Goal: Information Seeking & Learning: Learn about a topic

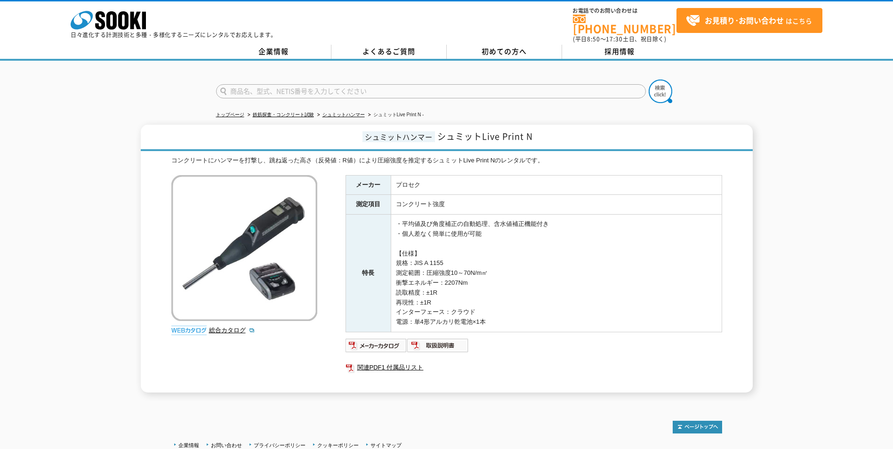
drag, startPoint x: 0, startPoint y: 0, endPoint x: 47, endPoint y: 168, distance: 174.6
click at [377, 340] on img at bounding box center [377, 345] width 62 height 15
click at [202, 236] on img at bounding box center [244, 248] width 146 height 146
click at [236, 327] on link "総合カタログ" at bounding box center [232, 330] width 46 height 7
click at [431, 341] on img at bounding box center [438, 345] width 62 height 15
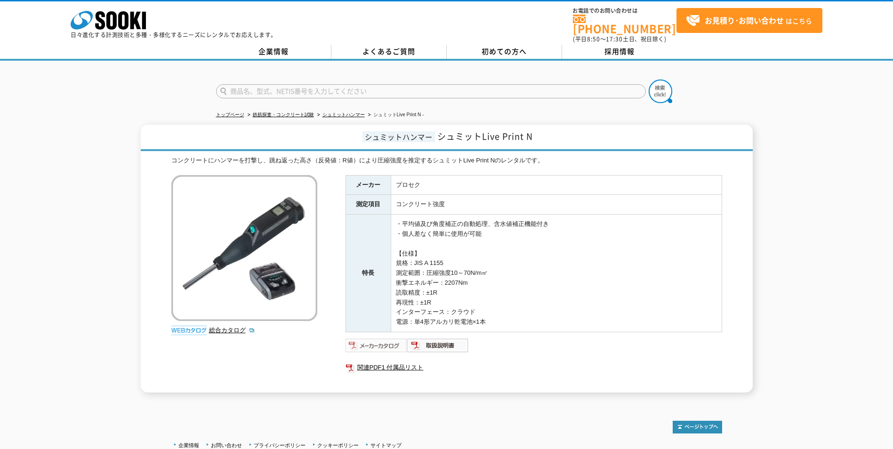
click at [380, 340] on img at bounding box center [377, 345] width 62 height 15
click at [733, 281] on div "シュミットハンマー シュミットLive Print N コンクリートにハンマーを打撃し、跳ね返った高さ（反発値：R値）により圧縮強度を推定するシュミットLiv…" at bounding box center [447, 259] width 612 height 268
click at [574, 271] on td "・平均値及び角度補正の自動処理、含水値補正機能付き ・個人差なく簡単に使用が可能 【仕様】 規格：JIS A 1155 測定範囲：圧縮強度10～70N/m㎡ …" at bounding box center [556, 274] width 331 height 118
click at [788, 247] on div "シュミットハンマー シュミットLive Print N コンクリートにハンマーを打撃し、跳ね返った高さ（反発値：R値）により圧縮強度を推定するシュミットLiv…" at bounding box center [446, 259] width 893 height 268
click at [462, 302] on td "・平均値及び角度補正の自動処理、含水値補正機能付き ・個人差なく簡単に使用が可能 【仕様】 規格：JIS A 1155 測定範囲：圧縮強度10～70N/m㎡ …" at bounding box center [556, 274] width 331 height 118
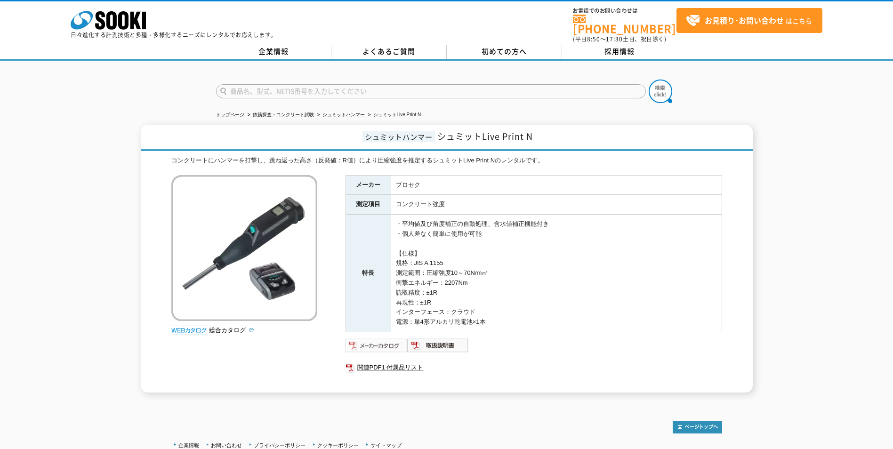
click at [387, 341] on img at bounding box center [377, 345] width 62 height 15
click at [424, 259] on td "・平均値及び角度補正の自動処理、含水値補正機能付き ・個人差なく簡単に使用が可能 【仕様】 規格：JIS A 1155 測定範囲：圧縮強度10～70N/m㎡ …" at bounding box center [556, 274] width 331 height 118
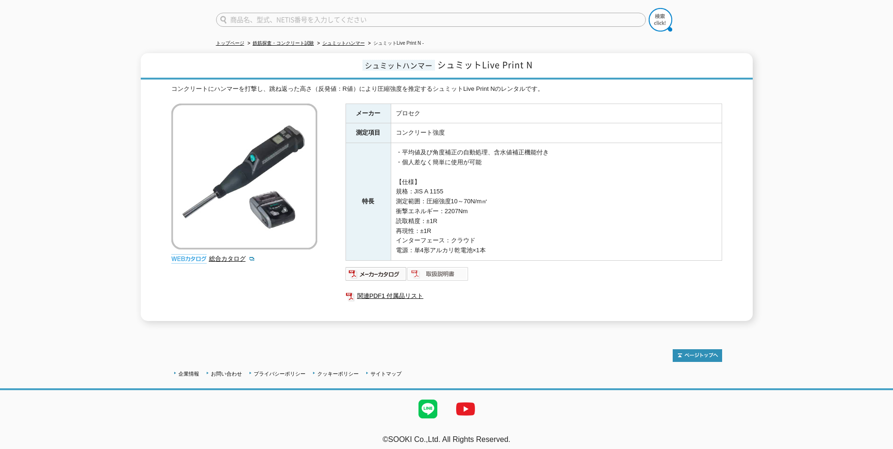
click at [437, 266] on img at bounding box center [438, 273] width 62 height 15
drag, startPoint x: 69, startPoint y: 138, endPoint x: 64, endPoint y: 132, distance: 8.0
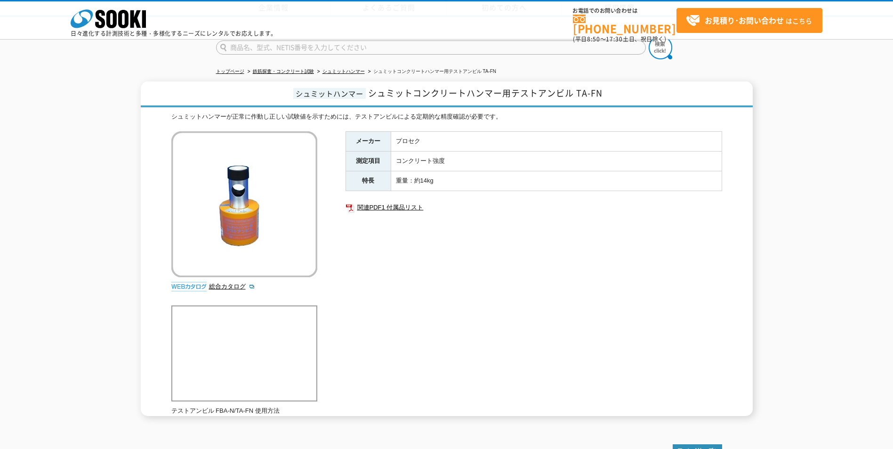
scroll to position [101, 0]
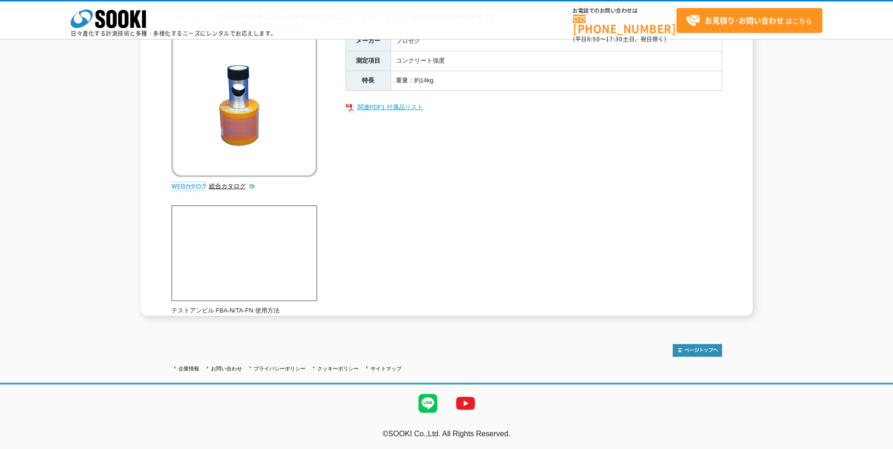
click at [394, 107] on link "関連PDF1 付属品リスト" at bounding box center [534, 107] width 377 height 12
